Goal: Task Accomplishment & Management: Manage account settings

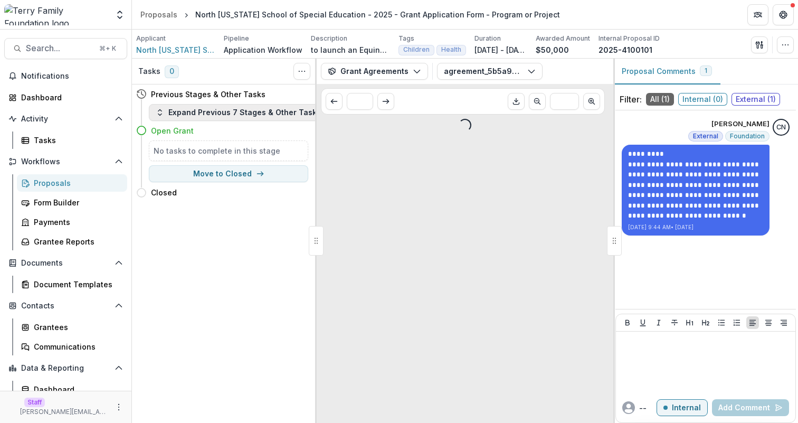
click at [226, 109] on button "Expand Previous 7 Stages & Other Tasks" at bounding box center [238, 112] width 179 height 17
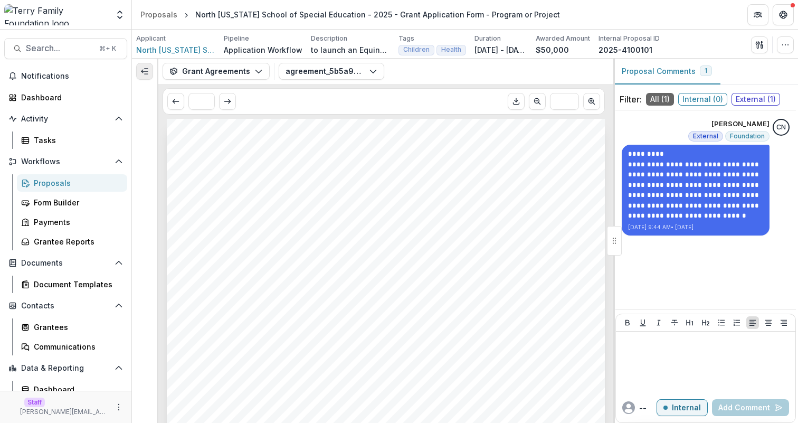
click at [143, 75] on icon "Expand left" at bounding box center [144, 71] width 8 height 8
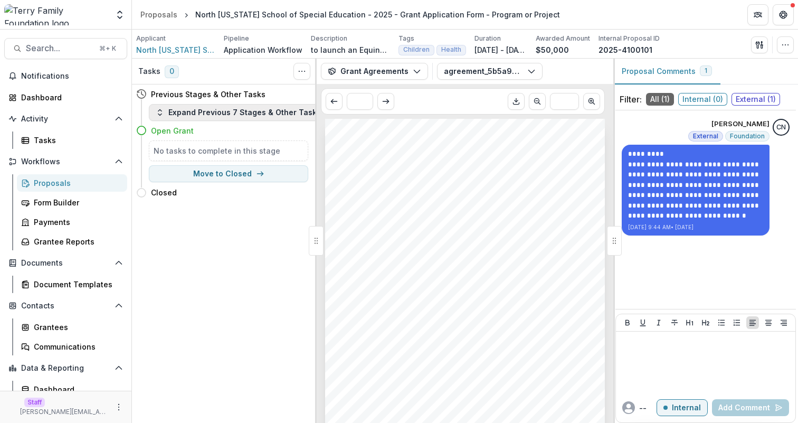
click at [243, 112] on button "Expand Previous 7 Stages & Other Tasks" at bounding box center [238, 112] width 179 height 17
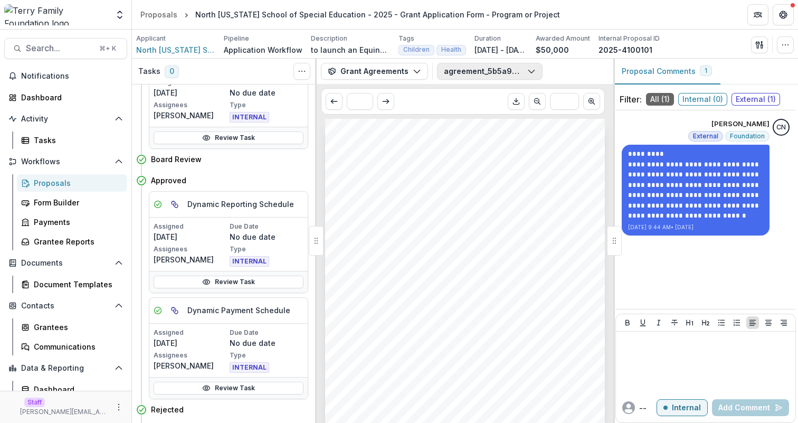
scroll to position [312, 0]
click at [473, 67] on button "agreement_5b5a9dc8-b586-47b4-a1c1-e308774359e4.pdf" at bounding box center [490, 71] width 106 height 17
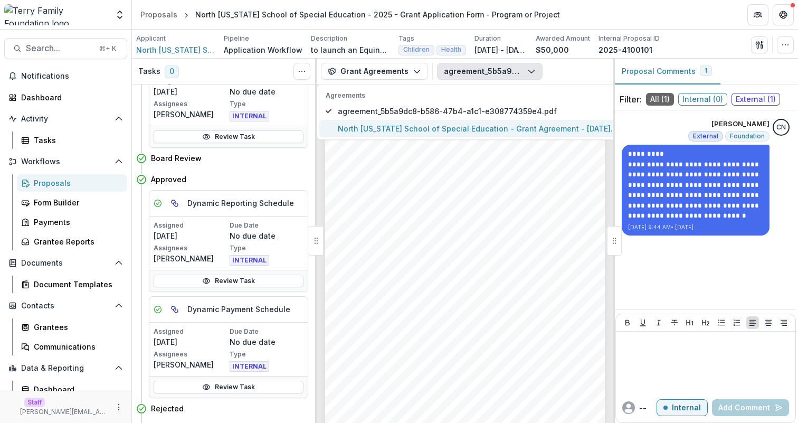
click at [477, 127] on span "North Florida School of Special Education - Grant Agreement - 2025-08-06.pdf" at bounding box center [482, 128] width 288 height 11
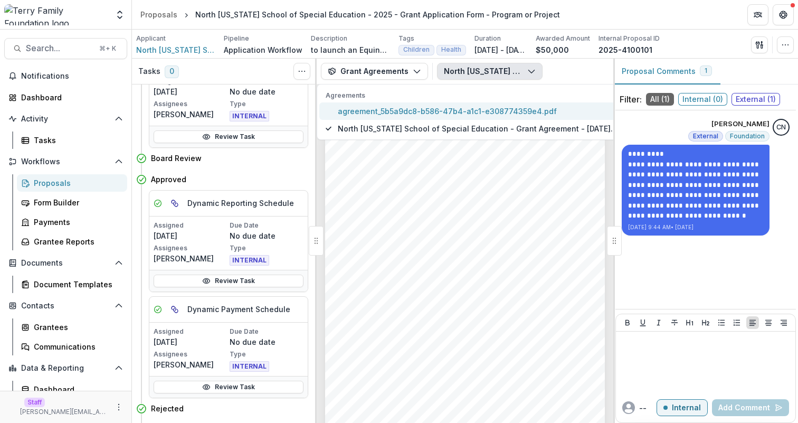
click at [476, 110] on span "agreement_5b5a9dc8-b586-47b4-a1c1-e308774359e4.pdf" at bounding box center [482, 111] width 288 height 11
click at [468, 174] on div "Terry Family Foundation Aug 5, 2025 North Florida School of Special Education 2…" at bounding box center [465, 317] width 280 height 396
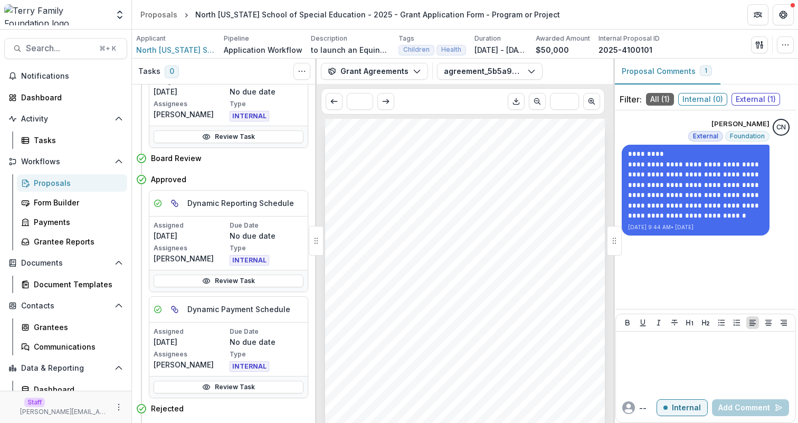
click at [426, 206] on span "<MISSING - HEADQUARTER_ADDRESS2:GRANTEE_CRM_DATA>" at bounding box center [429, 205] width 175 height 6
click at [424, 175] on div "Terry Family Foundation Aug 5, 2025 North Florida School of Special Education 2…" at bounding box center [465, 317] width 280 height 396
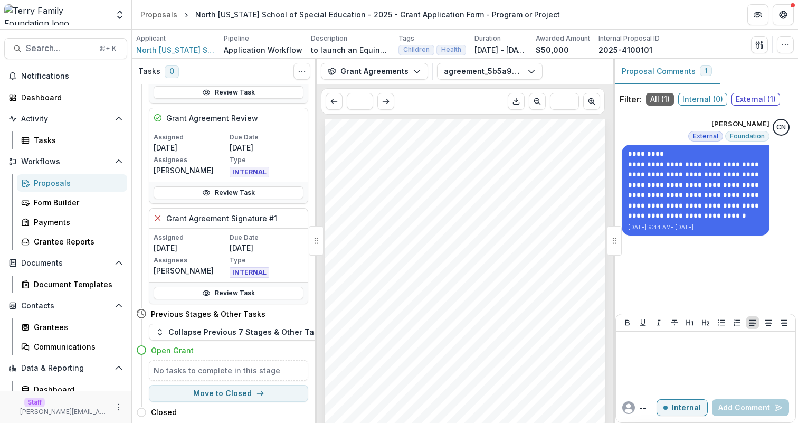
scroll to position [0, 0]
click at [756, 44] on icon "button" at bounding box center [759, 45] width 8 height 8
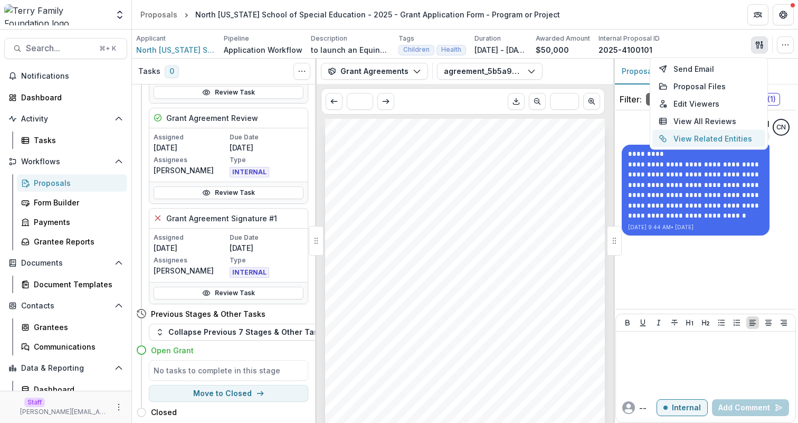
click at [726, 135] on button "View Related Entities" at bounding box center [708, 138] width 113 height 17
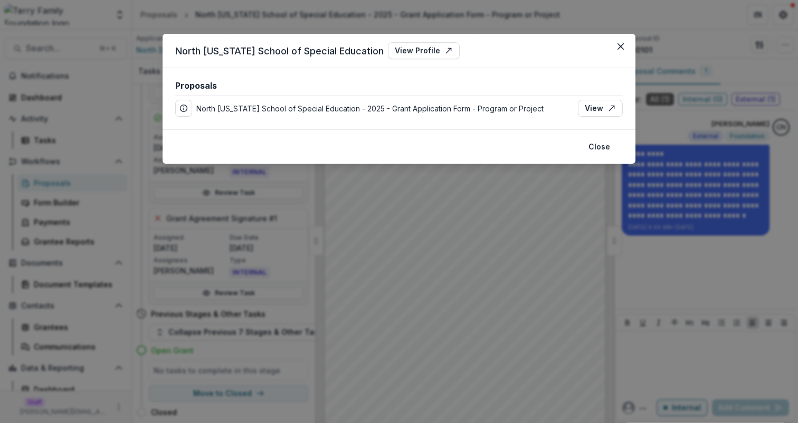
click at [450, 104] on p "North Florida School of Special Education - 2025 - Grant Application Form - Pro…" at bounding box center [369, 108] width 347 height 11
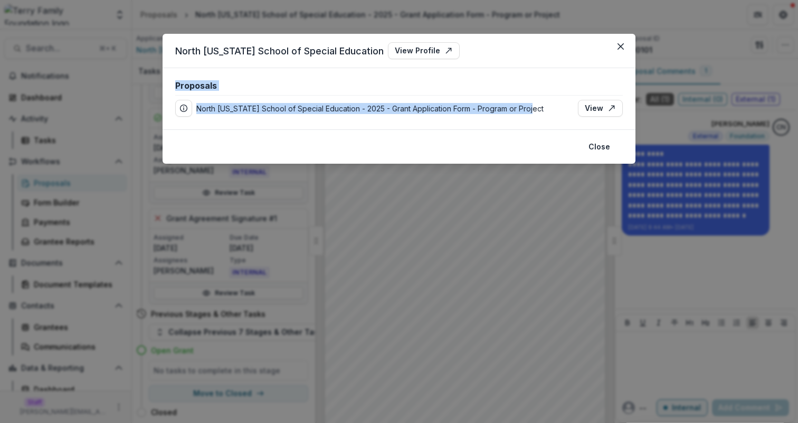
drag, startPoint x: 450, startPoint y: 104, endPoint x: 449, endPoint y: 81, distance: 23.2
click at [449, 81] on div "Proposals Proposal Details Stage: Open Grant Grant Duration: Aug 1, 2025 - Sep …" at bounding box center [399, 99] width 448 height 36
click at [468, 126] on div "Proposals Proposal Details Stage: Open Grant Grant Duration: Aug 1, 2025 - Sep …" at bounding box center [399, 98] width 473 height 61
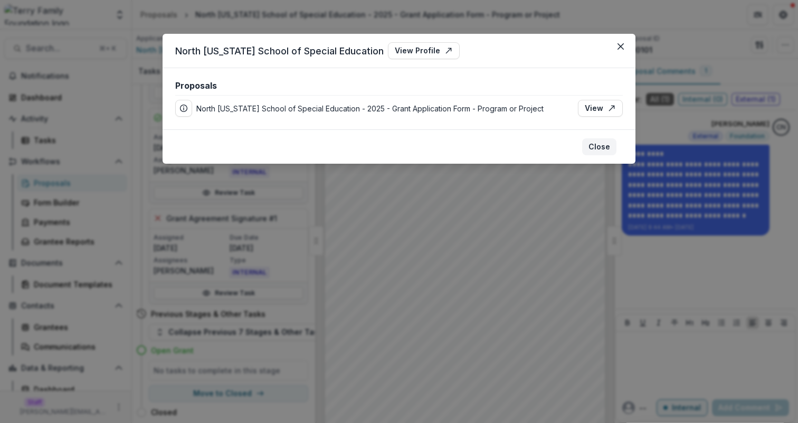
click at [594, 148] on button "Close" at bounding box center [599, 146] width 34 height 17
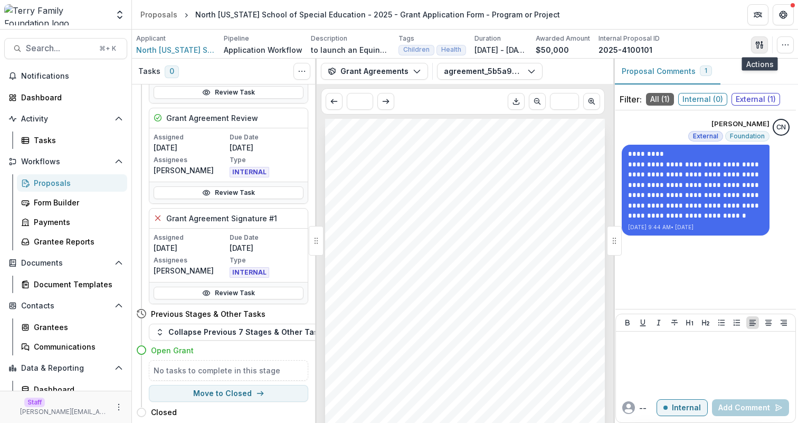
click at [762, 45] on icon "button" at bounding box center [759, 45] width 8 height 8
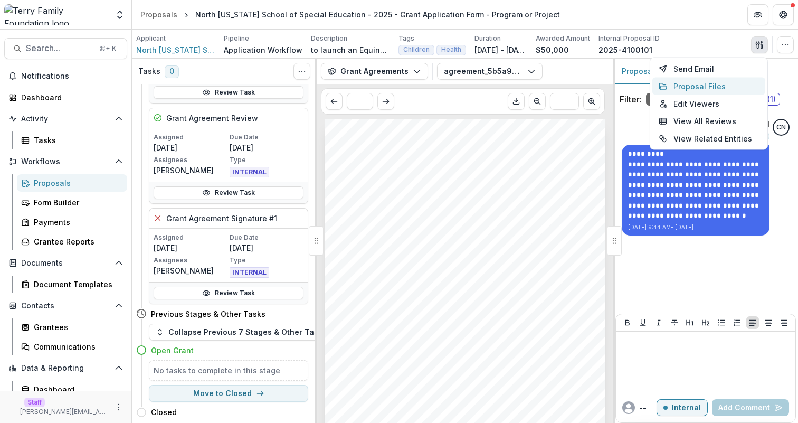
click at [715, 87] on button "Proposal Files" at bounding box center [708, 86] width 113 height 17
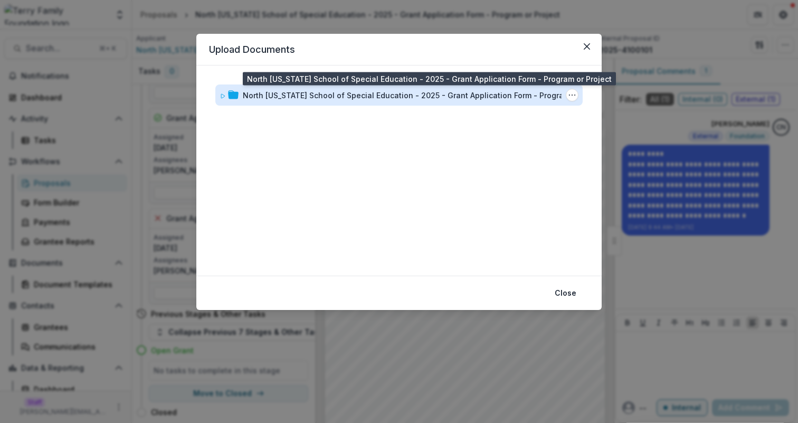
click at [450, 92] on div "North Florida School of Special Education - 2025 - Grant Application Form - Pro…" at bounding box center [417, 95] width 348 height 11
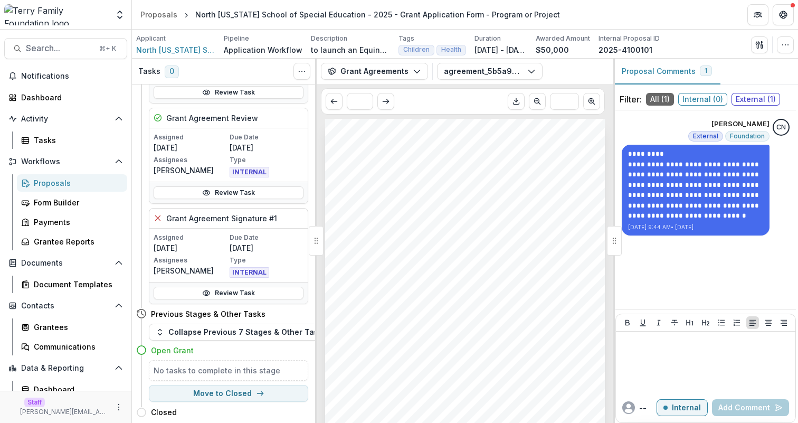
click at [482, 201] on div "Terry Family Foundation Aug 5, 2025 North Florida School of Special Education 2…" at bounding box center [465, 317] width 280 height 396
click at [69, 287] on div "Document Templates" at bounding box center [76, 284] width 85 height 11
click at [442, 74] on button "agreement_5b5a9dc8-b586-47b4-a1c1-e308774359e4.pdf" at bounding box center [490, 71] width 106 height 17
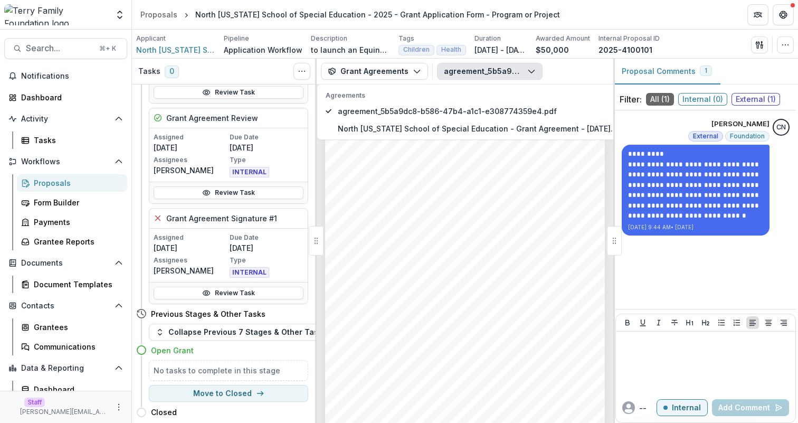
click at [442, 74] on button "agreement_5b5a9dc8-b586-47b4-a1c1-e308774359e4.pdf" at bounding box center [490, 71] width 106 height 17
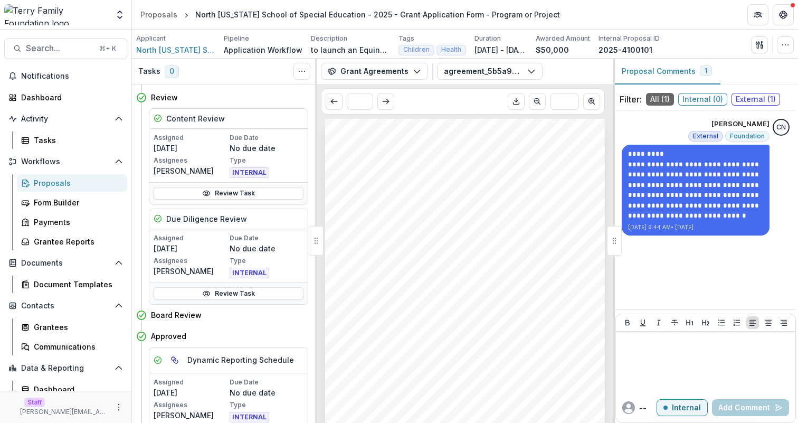
scroll to position [182, 0]
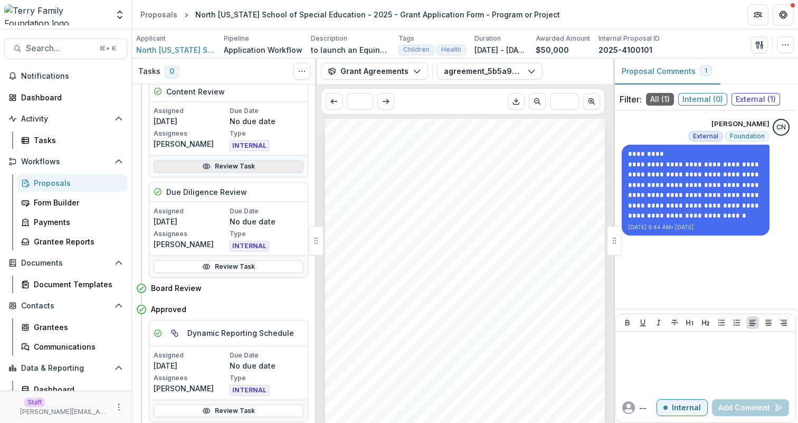
click at [238, 163] on link "Review Task" at bounding box center [229, 166] width 150 height 13
click at [246, 268] on link "Review Task" at bounding box center [229, 266] width 150 height 13
click at [302, 70] on icon "Toggle View Cancelled Tasks" at bounding box center [302, 71] width 8 height 8
click at [325, 91] on button "Show Cancelled Tasks" at bounding box center [352, 95] width 113 height 17
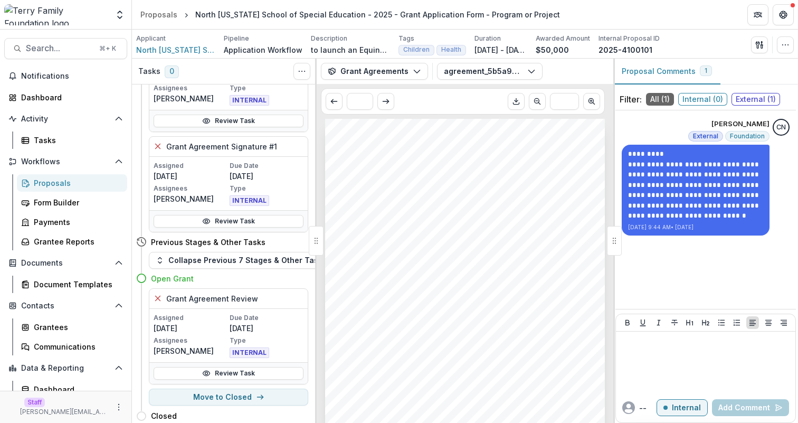
scroll to position [1235, 0]
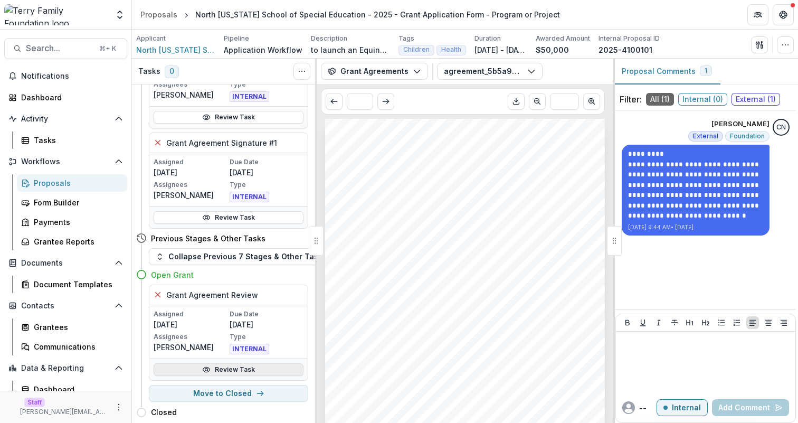
click at [263, 363] on link "Review Task" at bounding box center [229, 369] width 150 height 13
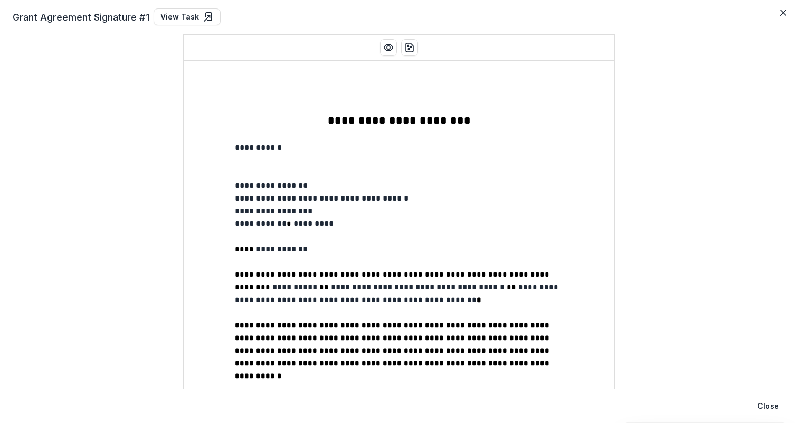
scroll to position [652, 0]
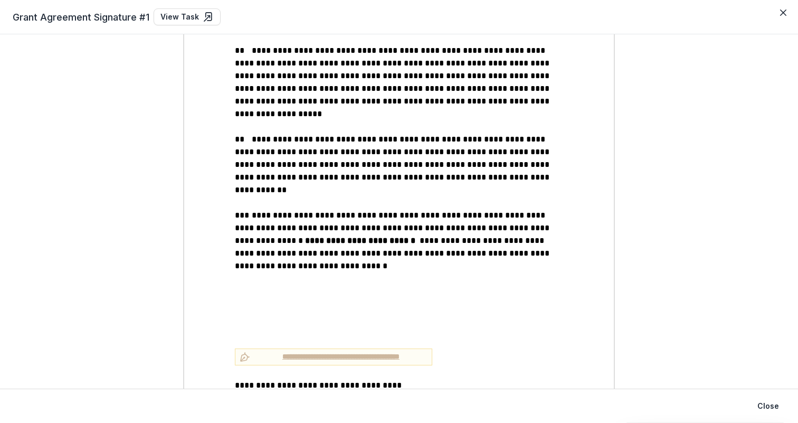
scroll to position [1435, 0]
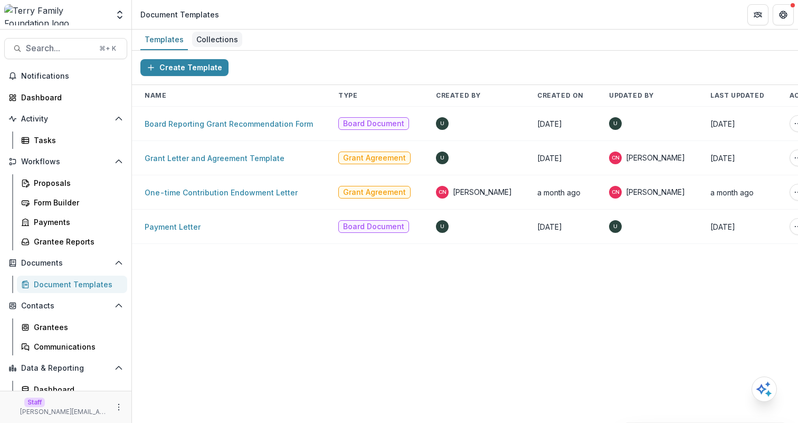
click at [220, 38] on div "Collections" at bounding box center [217, 39] width 50 height 15
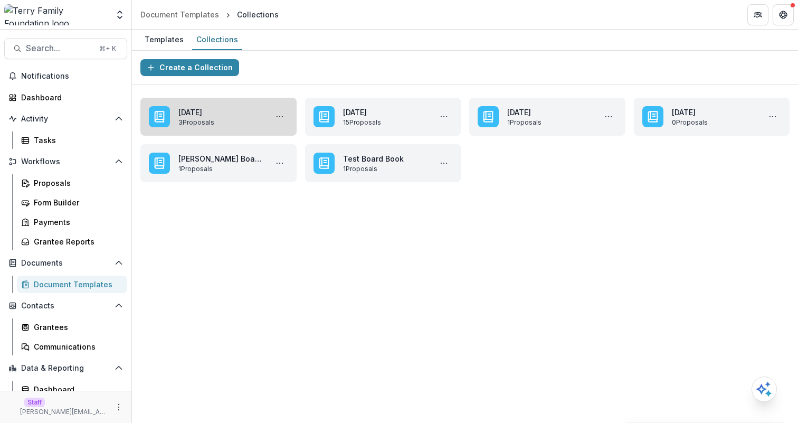
click at [222, 118] on link "June 24, 2025" at bounding box center [220, 112] width 84 height 11
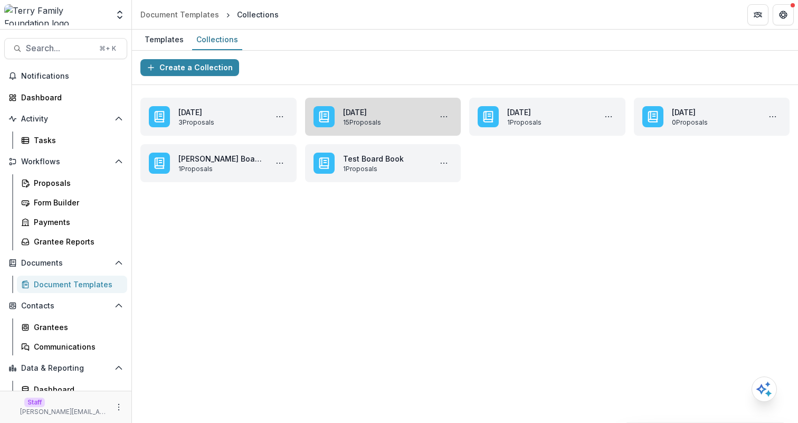
click at [387, 110] on link "February 11, 2025" at bounding box center [385, 112] width 84 height 11
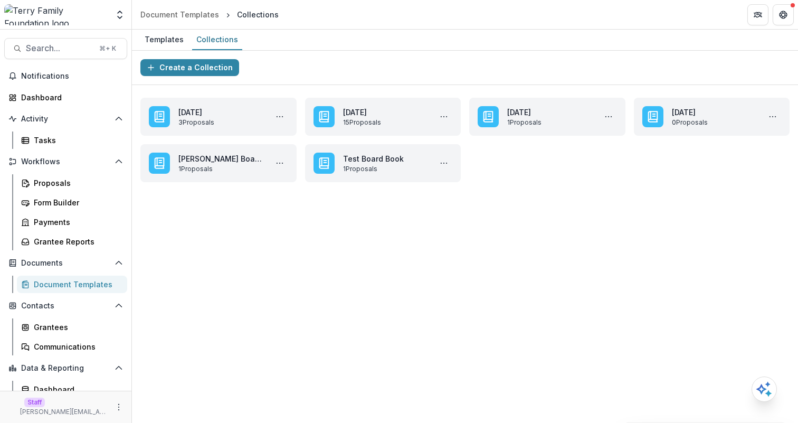
click at [426, 77] on div "Create a Collection" at bounding box center [465, 68] width 666 height 34
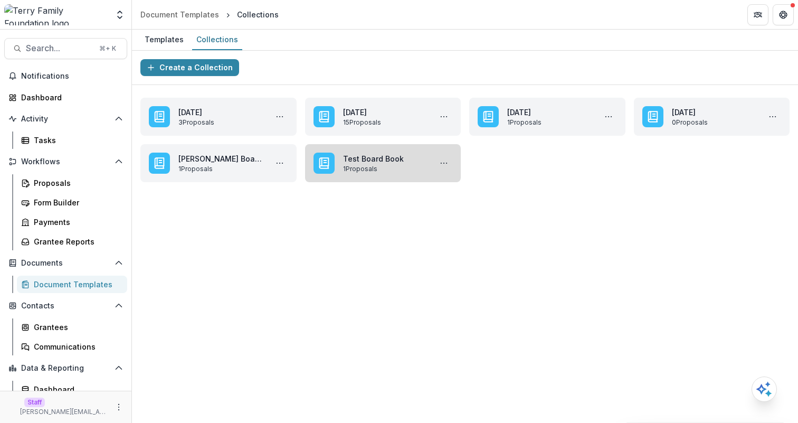
click at [387, 164] on link "Test Board Book" at bounding box center [385, 158] width 84 height 11
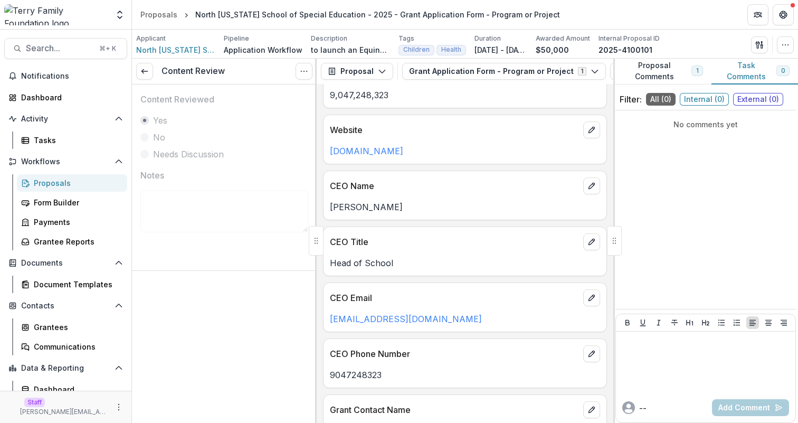
scroll to position [658, 0]
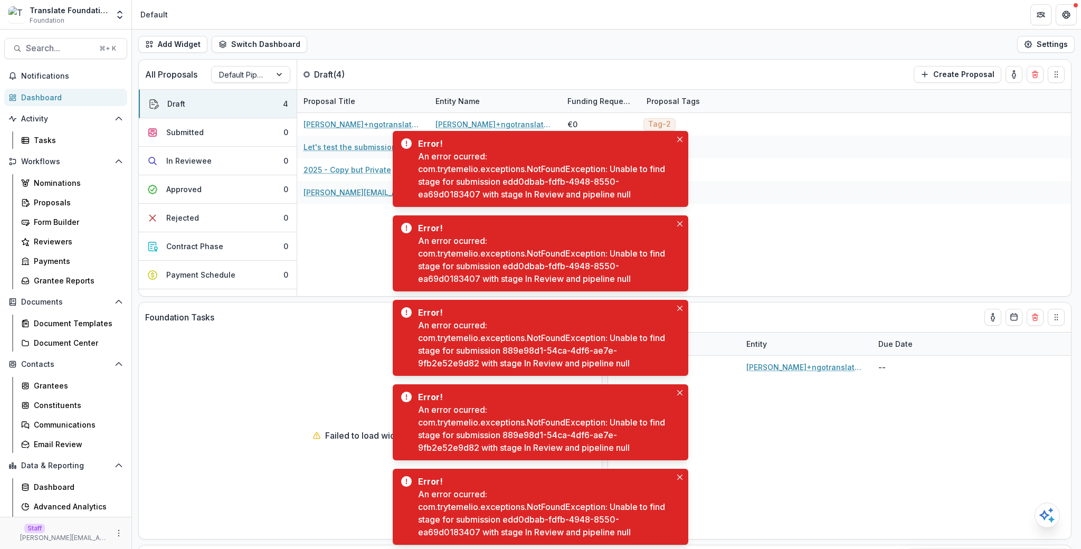
click at [509, 181] on div "An error ocurred: com.trytemelio.exceptions.NotFoundException: Unable to find s…" at bounding box center [544, 175] width 253 height 51
drag, startPoint x: 509, startPoint y: 181, endPoint x: 466, endPoint y: 196, distance: 45.9
click at [466, 196] on div "An error ocurred: com.trytemelio.exceptions.NotFoundException: Unable to find s…" at bounding box center [544, 175] width 253 height 51
copy div "edd0dbab-fdfb-4948-8550-ea69d0183407"
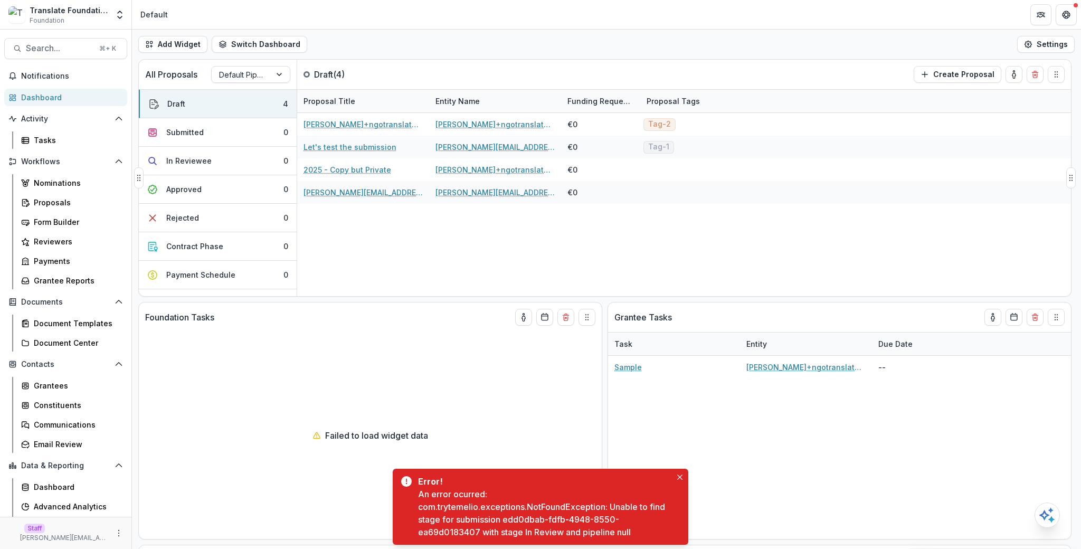
click at [686, 251] on div "anveet+ngotranslatatetest NGO - 2025 - Copy but Private anveet+ngotranslatatete…" at bounding box center [684, 204] width 774 height 183
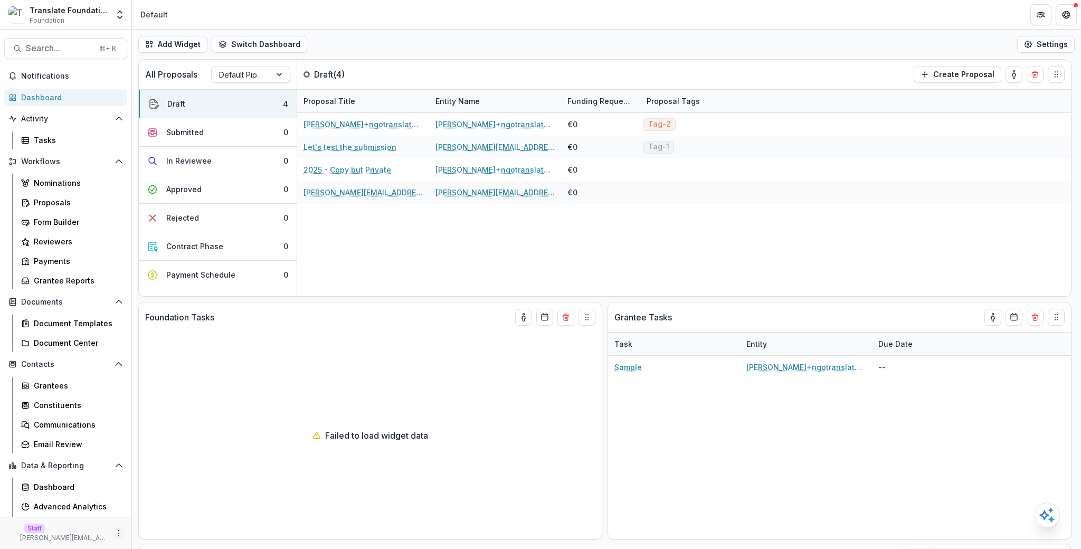
click at [116, 531] on icon "More" at bounding box center [119, 533] width 8 height 8
click at [151, 515] on link "User Settings" at bounding box center [185, 510] width 113 height 17
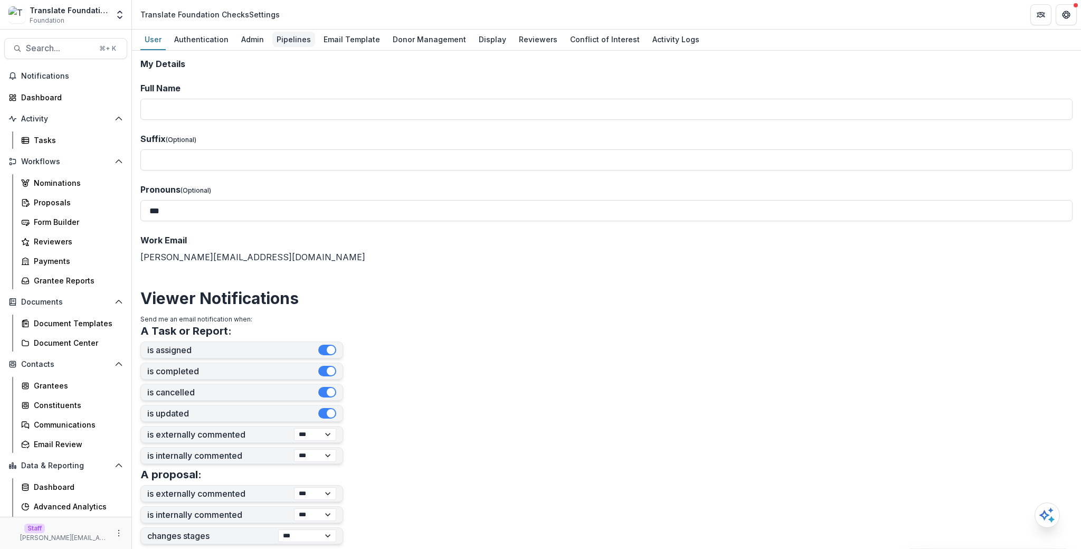
click at [292, 43] on div "Pipelines" at bounding box center [293, 39] width 43 height 15
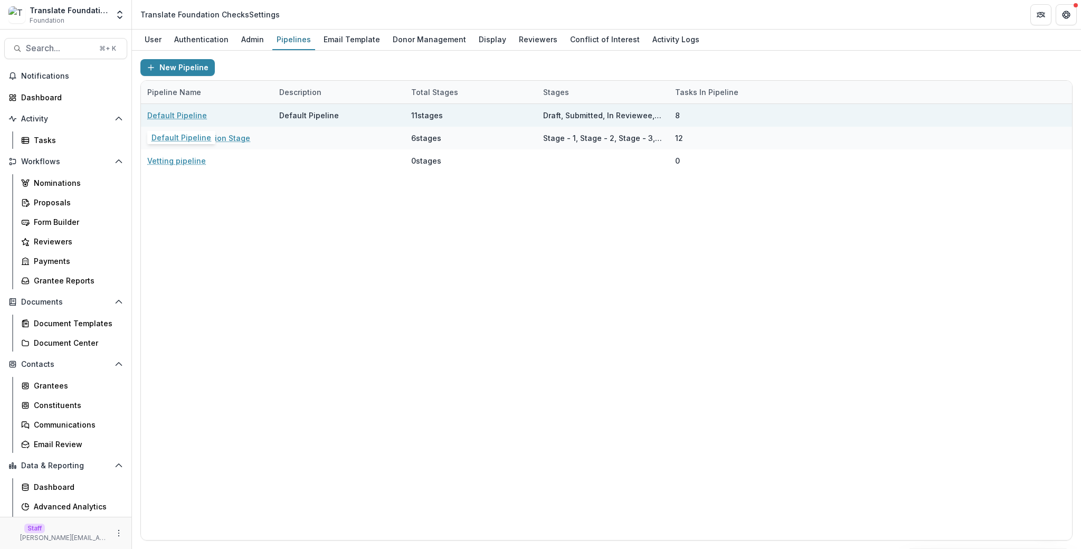
click at [174, 111] on link "Default Pipeline" at bounding box center [177, 115] width 60 height 11
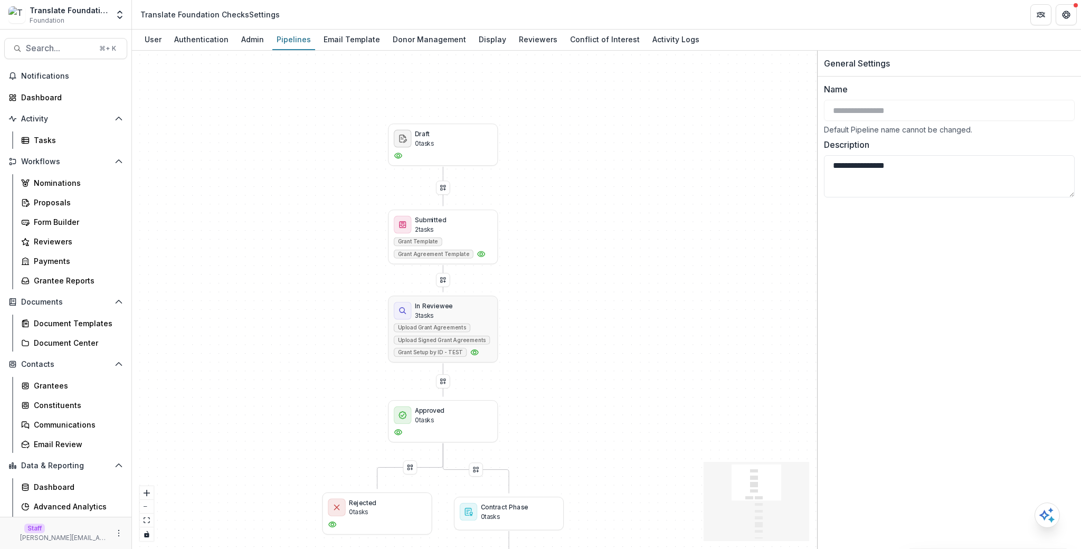
click at [477, 318] on div "In Reviewee 3 tasks" at bounding box center [443, 310] width 98 height 18
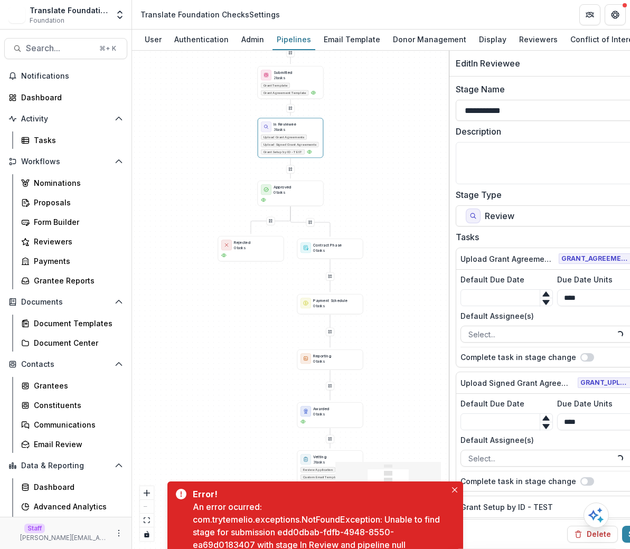
scroll to position [0, 24]
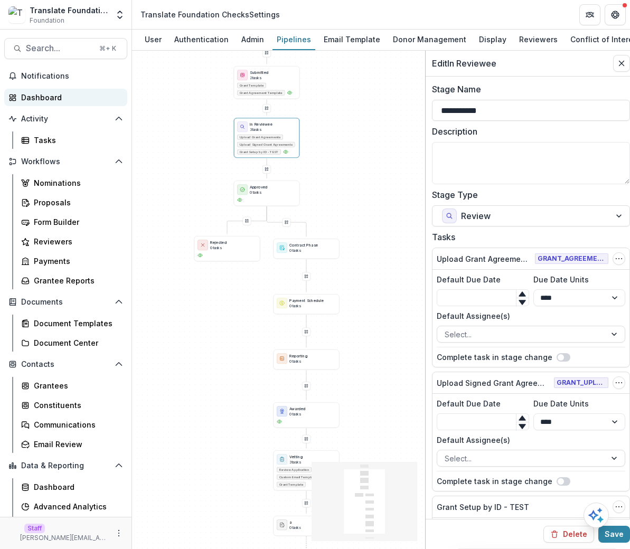
click at [99, 94] on div "Dashboard" at bounding box center [70, 97] width 98 height 11
